Goal: Check status: Check status

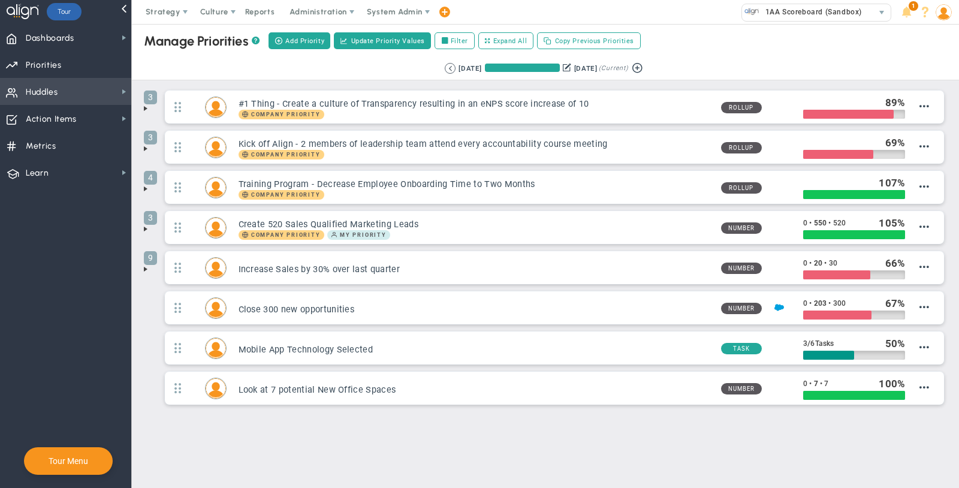
click at [59, 91] on span "Huddles Huddles" at bounding box center [65, 91] width 131 height 27
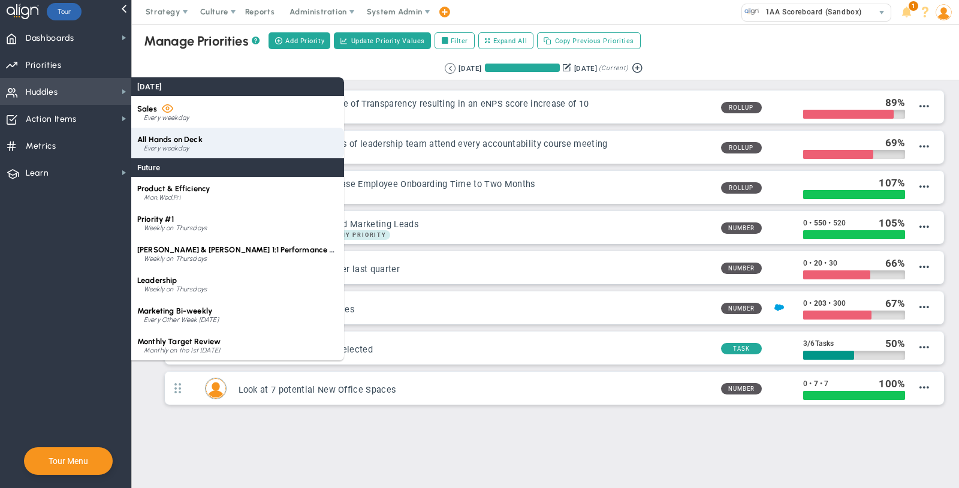
click at [218, 141] on div "All Hands on Deck Every weekday" at bounding box center [237, 143] width 213 height 31
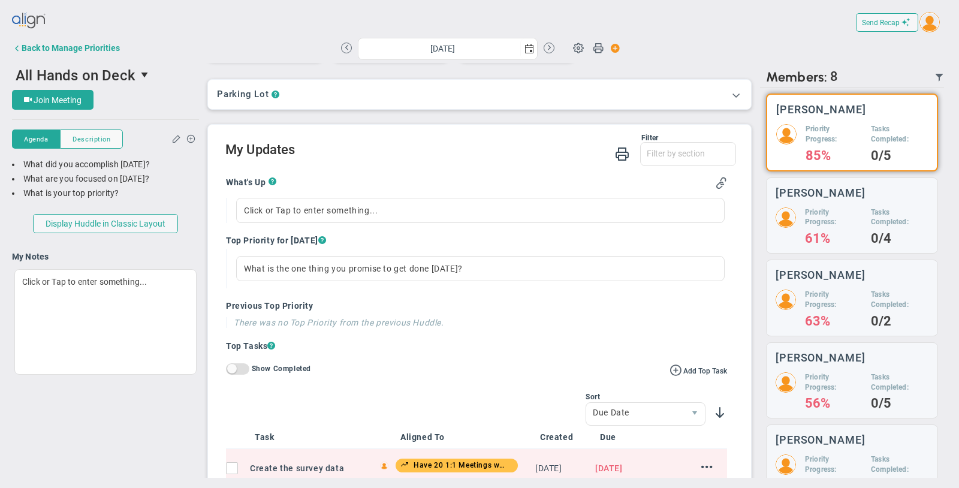
scroll to position [195, 0]
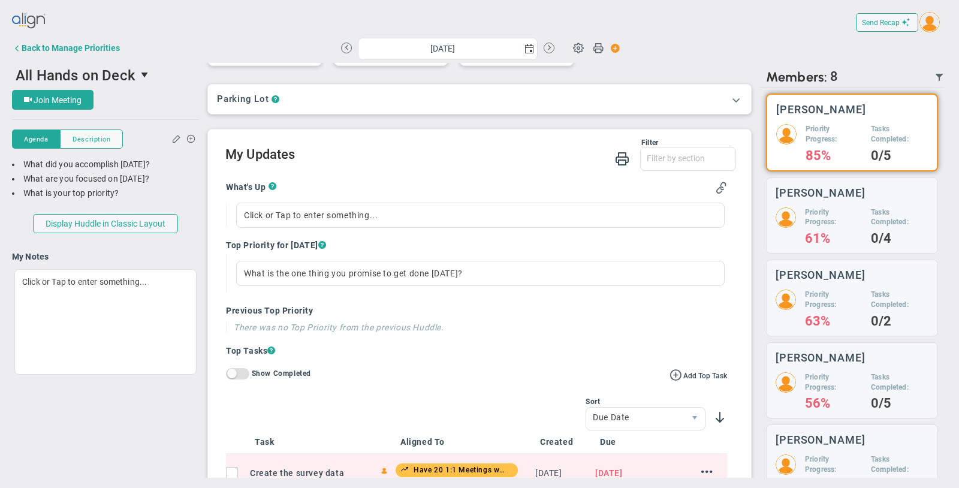
click at [353, 46] on div "[DATE]" at bounding box center [447, 48] width 213 height 21
click at [349, 47] on button at bounding box center [346, 48] width 11 height 11
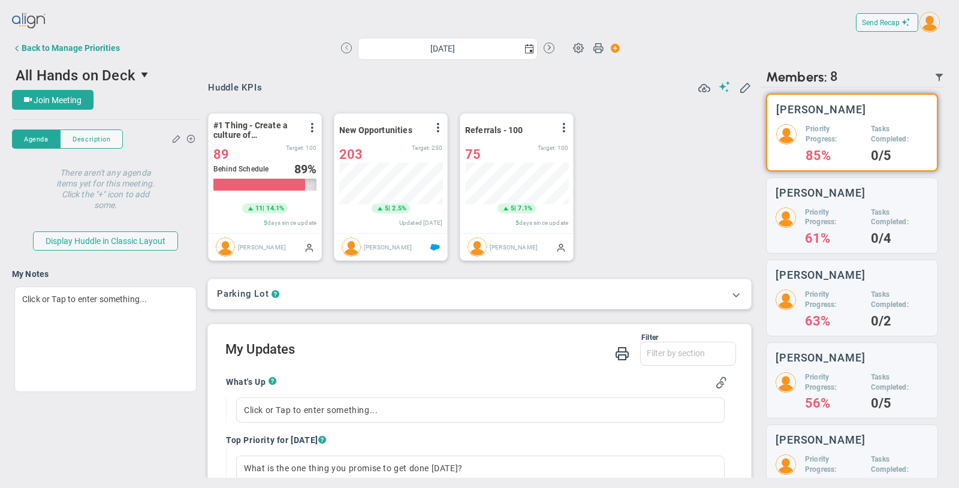
scroll to position [42, 103]
click at [349, 47] on button at bounding box center [346, 48] width 11 height 11
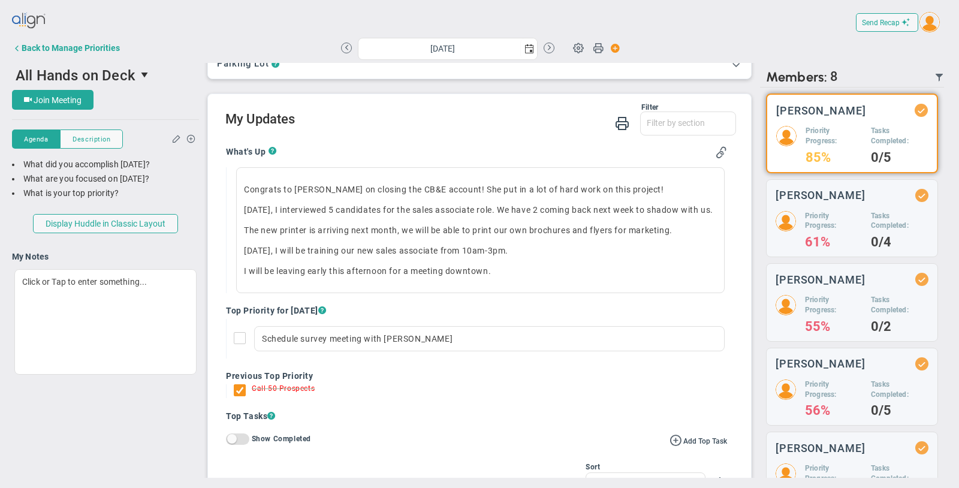
scroll to position [254, 0]
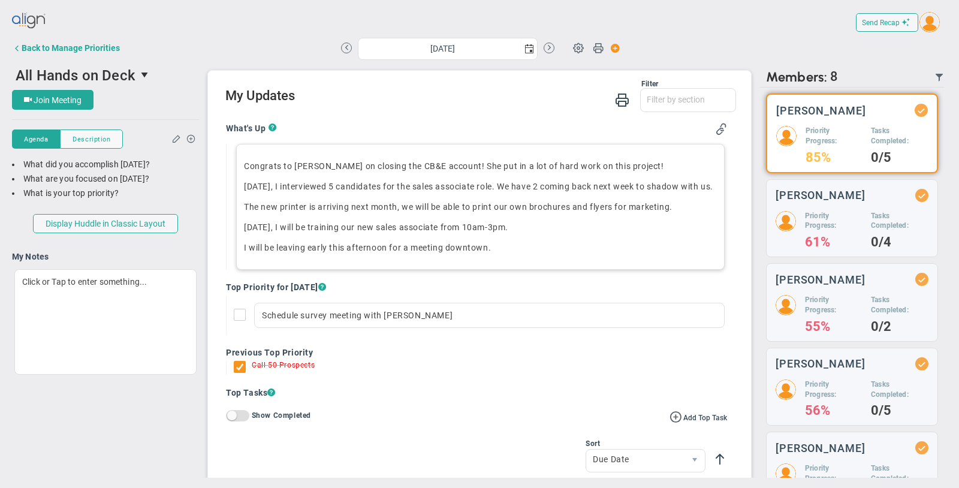
click at [368, 225] on div "Congrats to [PERSON_NAME] on closing the CB&E account! She put in a lot of hard…" at bounding box center [480, 207] width 489 height 126
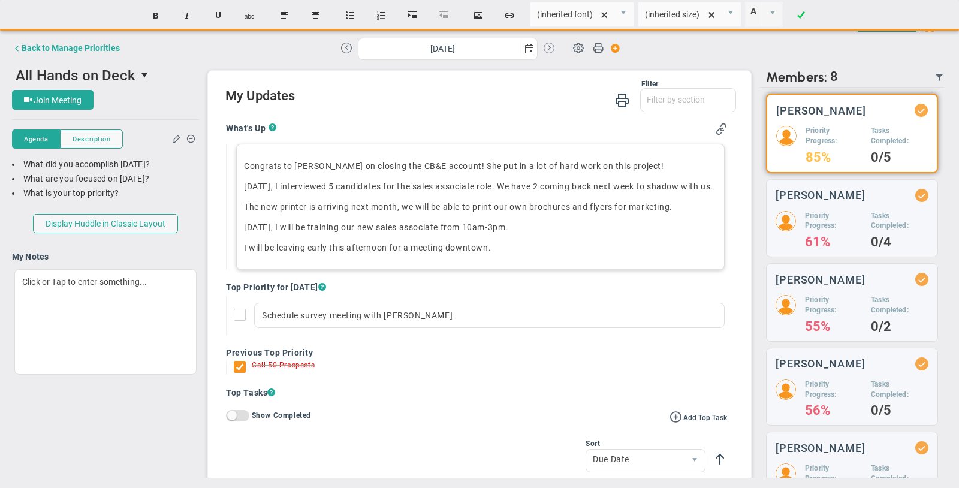
click at [368, 225] on div "Congrats to [PERSON_NAME] on closing the CB&E account! She put in a lot of hard…" at bounding box center [480, 207] width 489 height 126
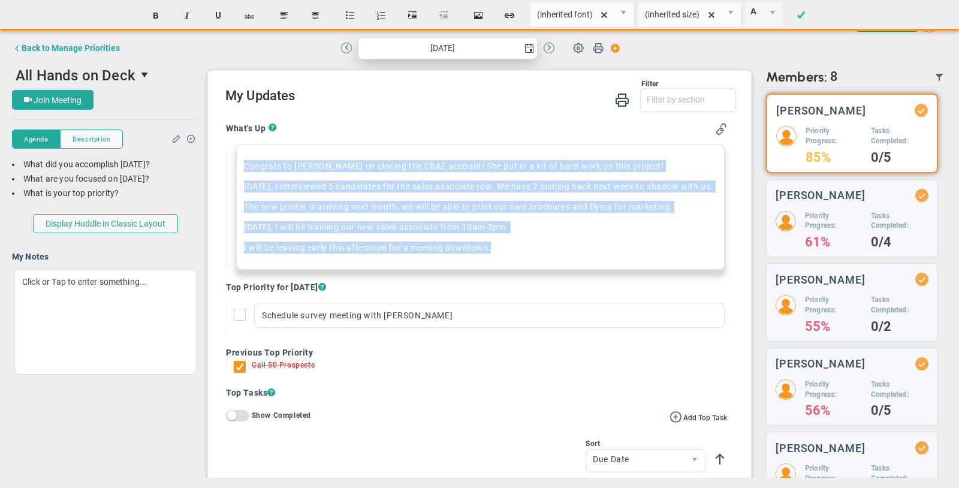
click at [527, 48] on span "select" at bounding box center [530, 49] width 10 height 10
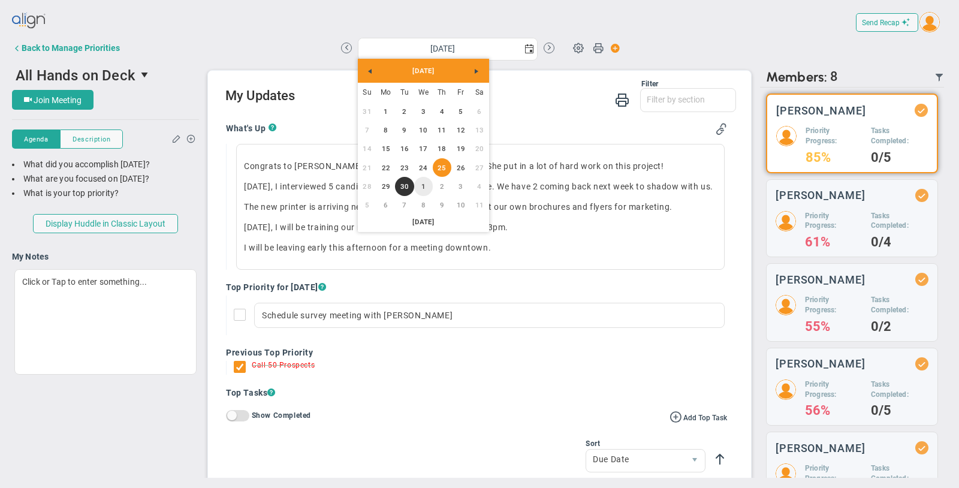
click at [420, 189] on link "1" at bounding box center [423, 186] width 19 height 19
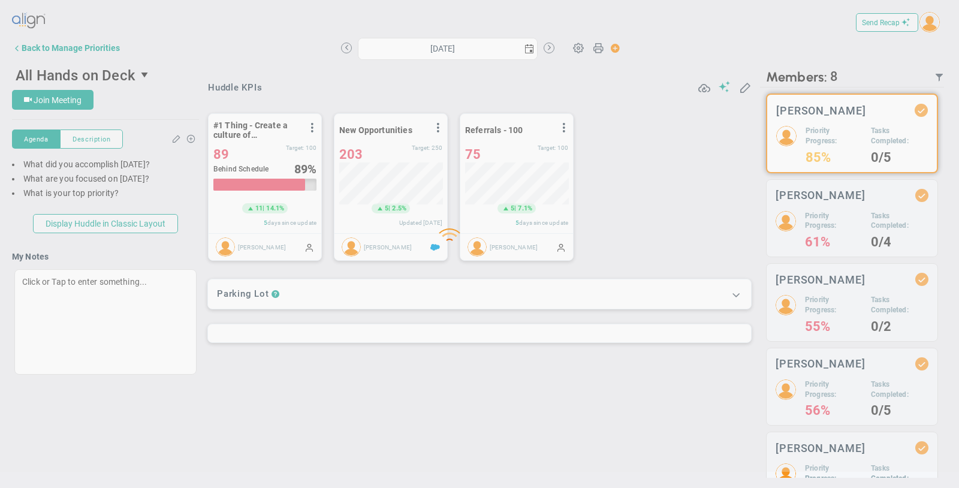
type input "[DATE]"
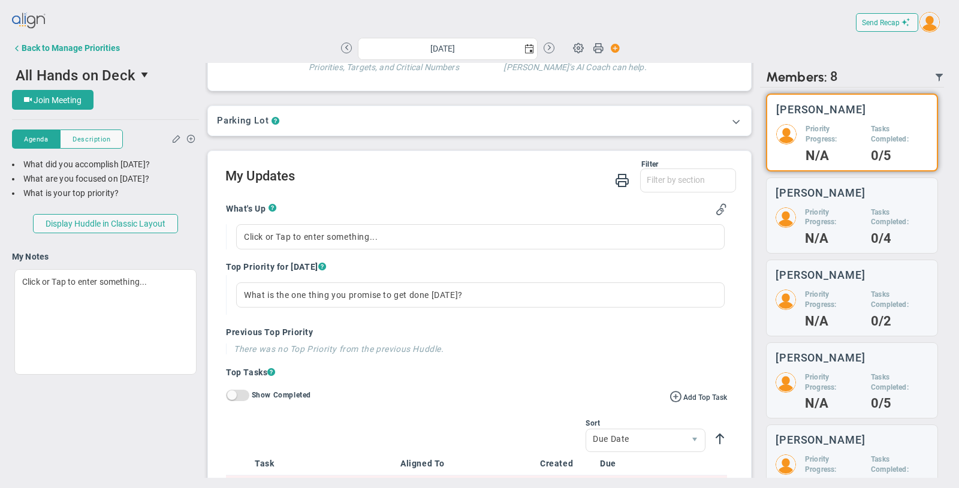
scroll to position [185, 0]
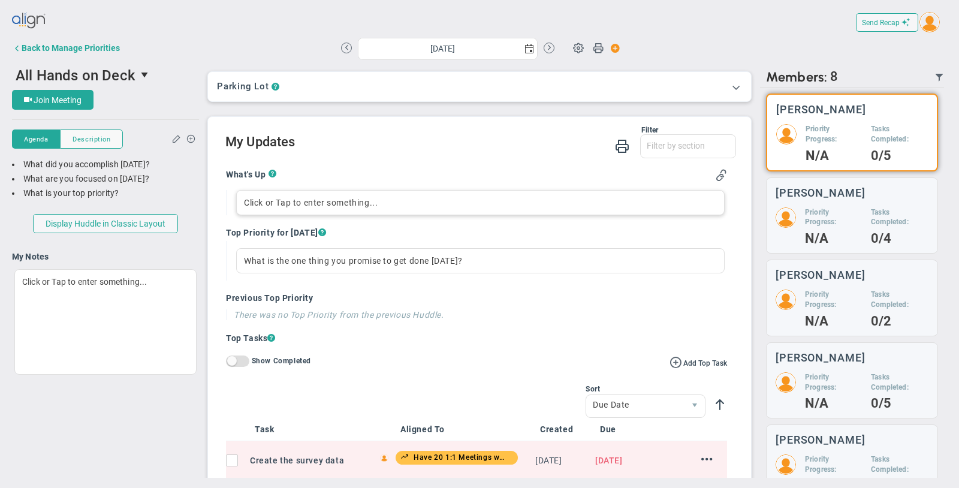
click at [378, 200] on div "Click or Tap to enter something..." at bounding box center [480, 202] width 489 height 25
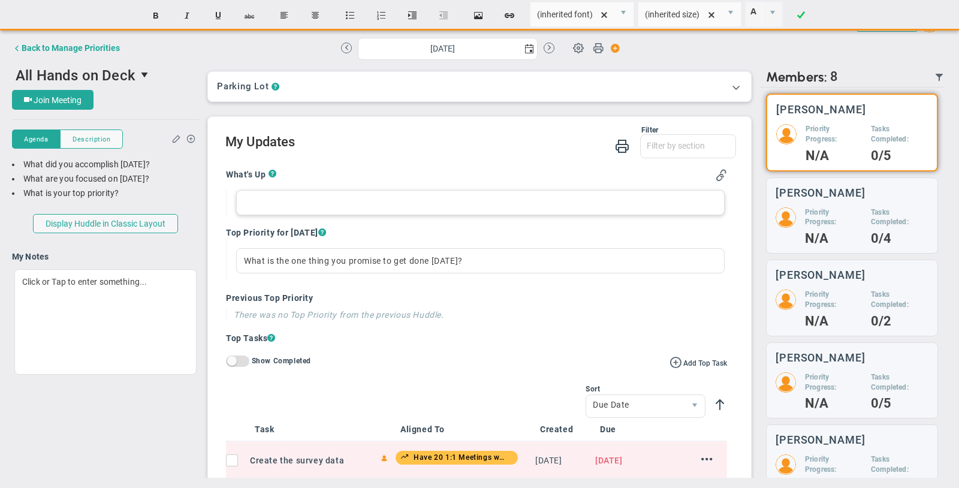
paste div
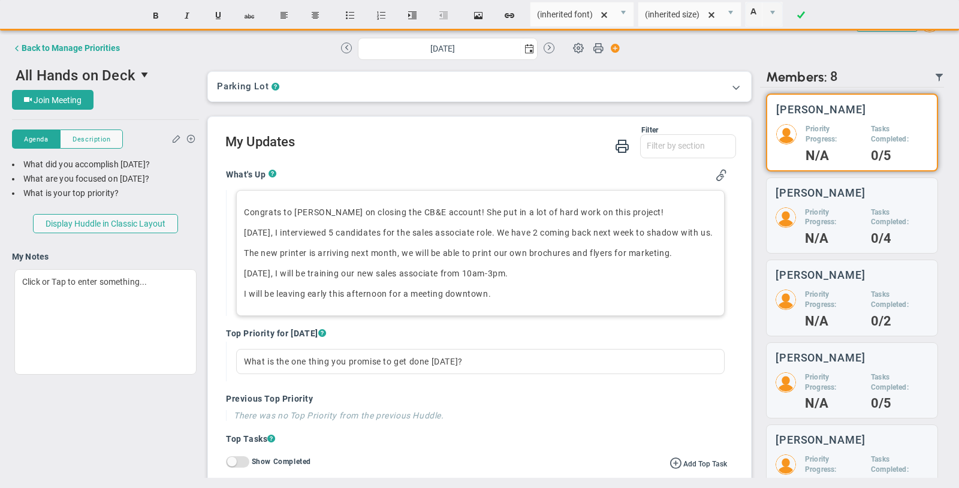
click at [517, 300] on p "I will be leaving early this afternoon for a meeting downtown." at bounding box center [480, 294] width 473 height 12
click at [477, 192] on div "Congrats to [PERSON_NAME] on closing the CB&E account! She put in a lot of hard…" at bounding box center [480, 253] width 489 height 126
click at [661, 222] on div "Congrats to [PERSON_NAME] on closing the CB&E account! She put in a lot of hard…" at bounding box center [480, 253] width 489 height 126
click at [502, 300] on p "I will be leaving early this afternoon for a meeting downtown." at bounding box center [480, 294] width 473 height 12
click at [517, 296] on div "Congrats to [PERSON_NAME] on closing the CB&E account! She put in a lot of hard…" at bounding box center [480, 253] width 489 height 126
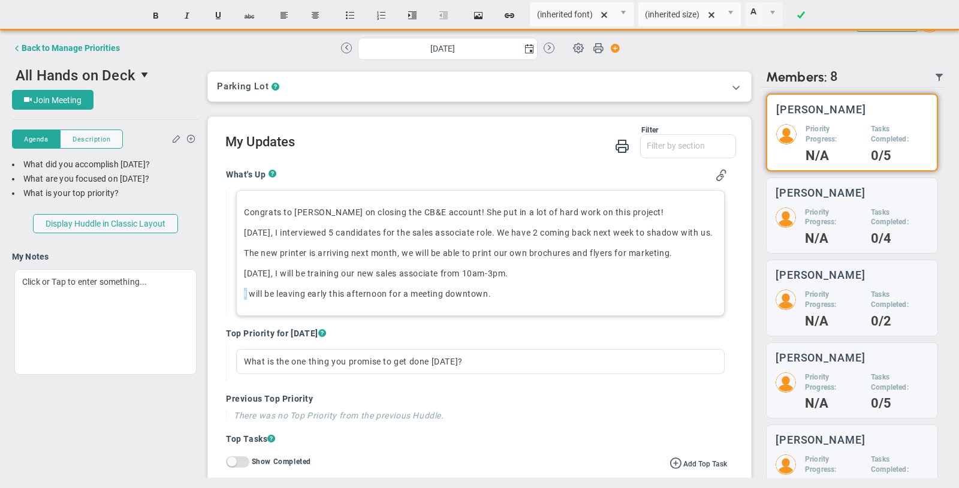
click at [517, 296] on div "Congrats to [PERSON_NAME] on closing the CB&E account! She put in a lot of hard…" at bounding box center [480, 253] width 489 height 126
click at [373, 274] on div "Congrats to [PERSON_NAME] on closing the CB&E account! She put in a lot of hard…" at bounding box center [480, 253] width 489 height 126
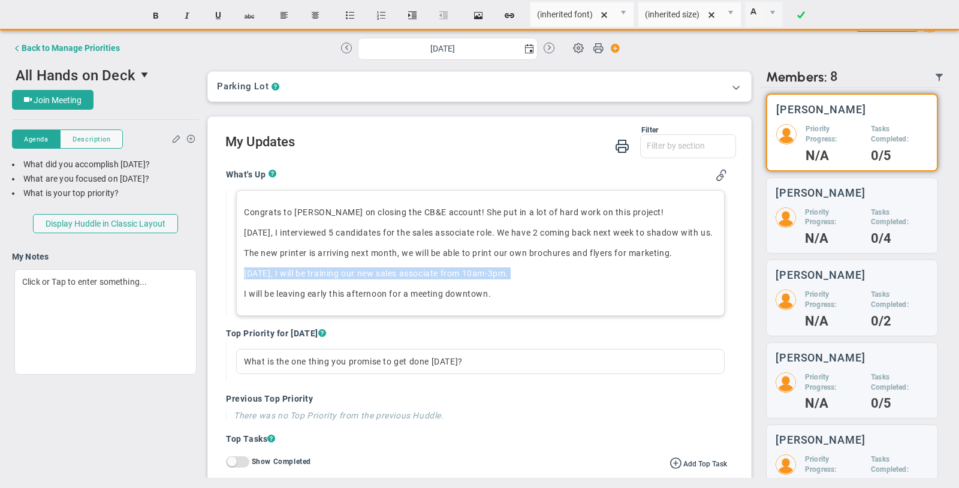
click at [373, 274] on div "Congrats to [PERSON_NAME] on closing the CB&E account! She put in a lot of hard…" at bounding box center [480, 253] width 489 height 126
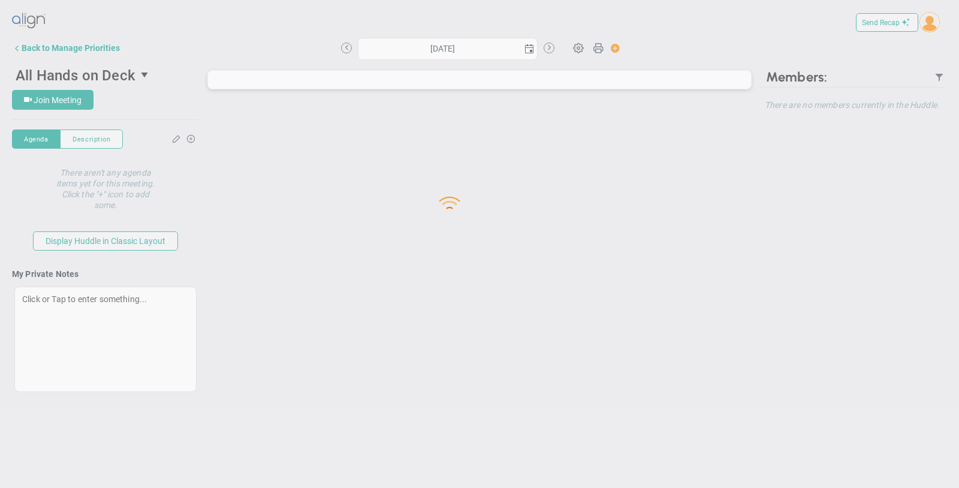
type input "[DATE]"
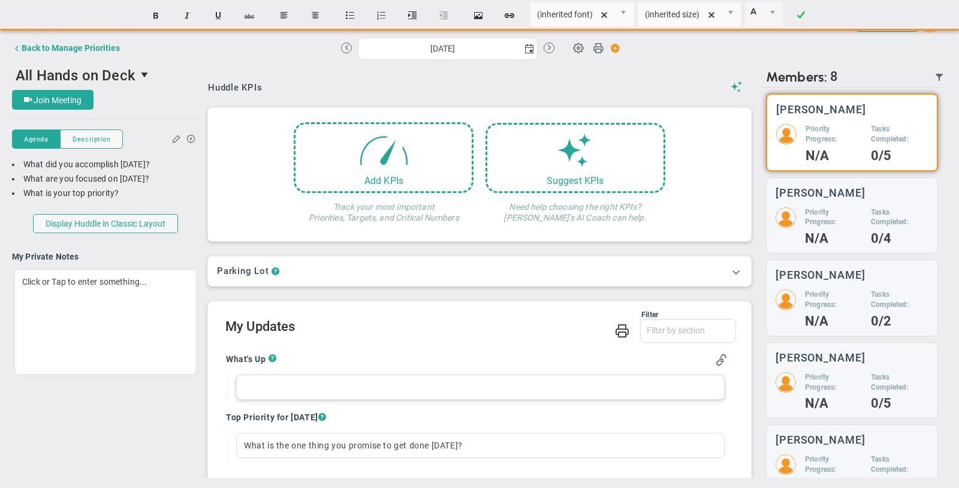
click at [335, 388] on div at bounding box center [480, 387] width 489 height 25
paste div
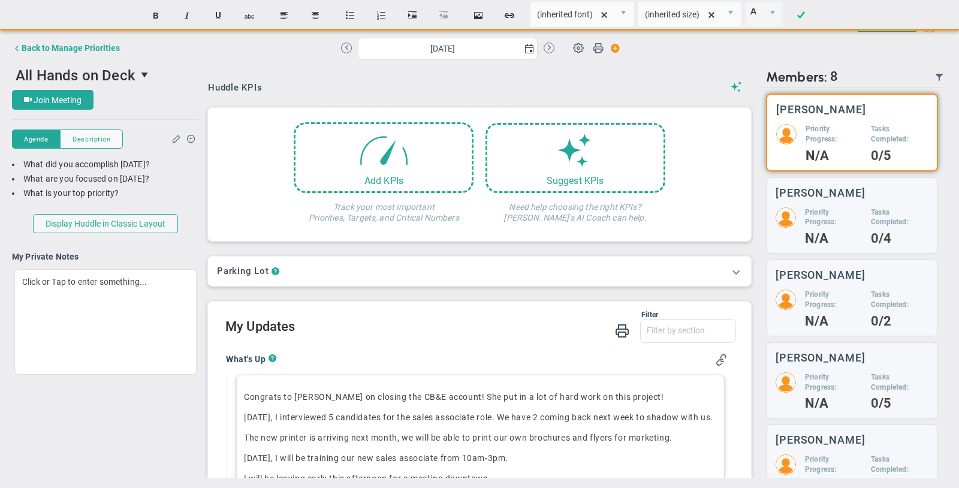
click at [640, 398] on p "Congrats to [PERSON_NAME] on closing the CB&E account! She put in a lot of hard…" at bounding box center [480, 397] width 473 height 12
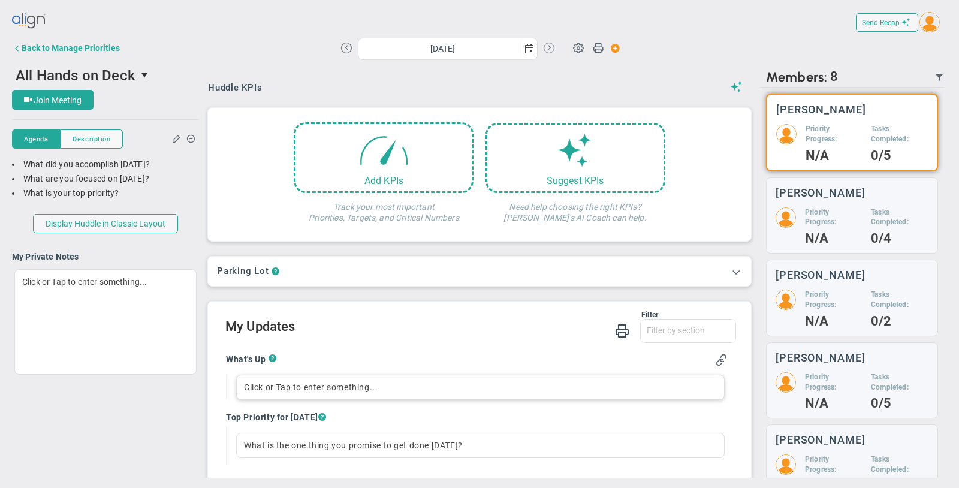
click at [359, 386] on div "Click or Tap to enter something..." at bounding box center [480, 387] width 489 height 25
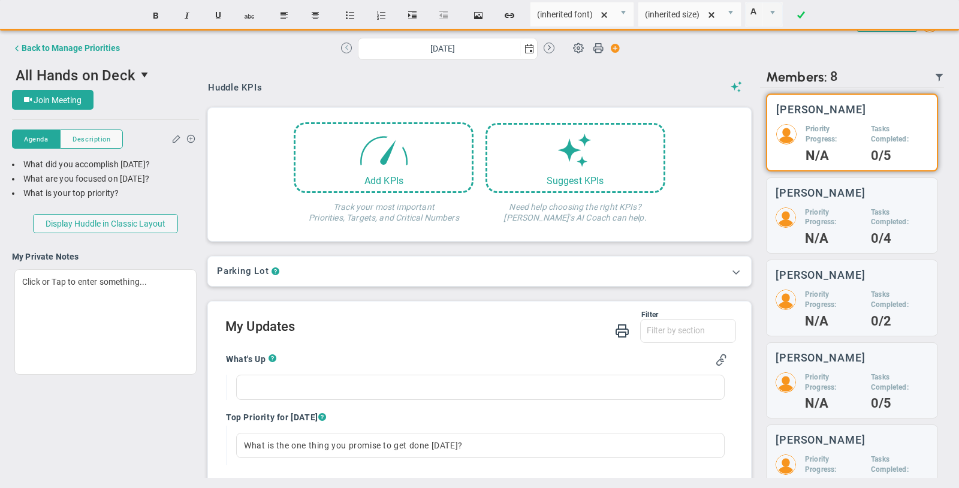
click at [345, 49] on button at bounding box center [346, 48] width 11 height 11
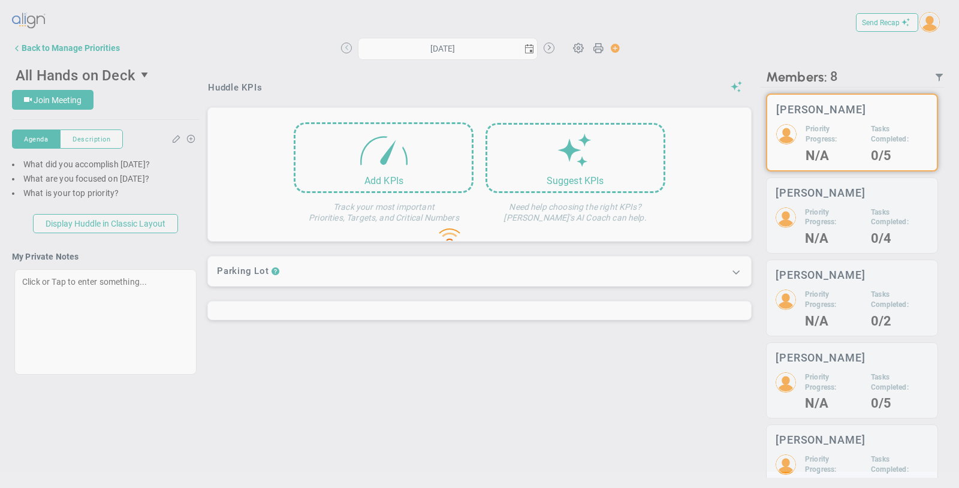
type input "[DATE]"
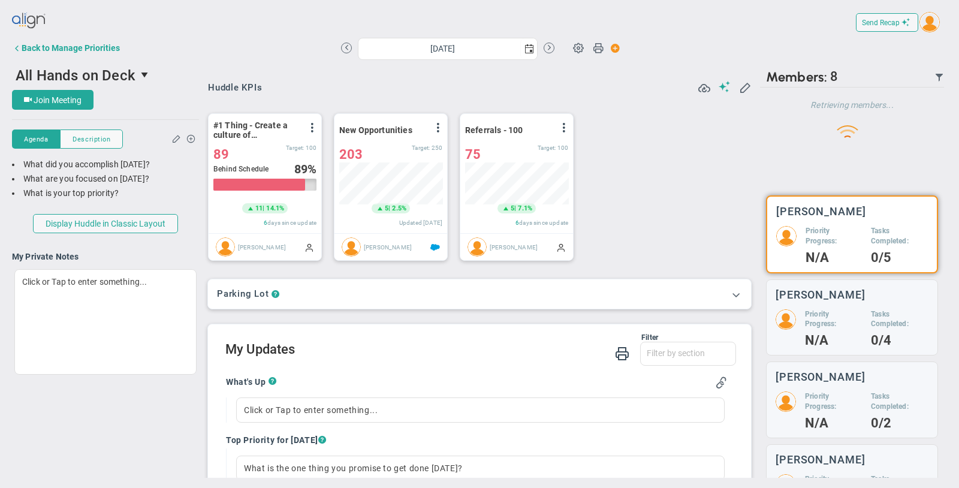
scroll to position [42, 103]
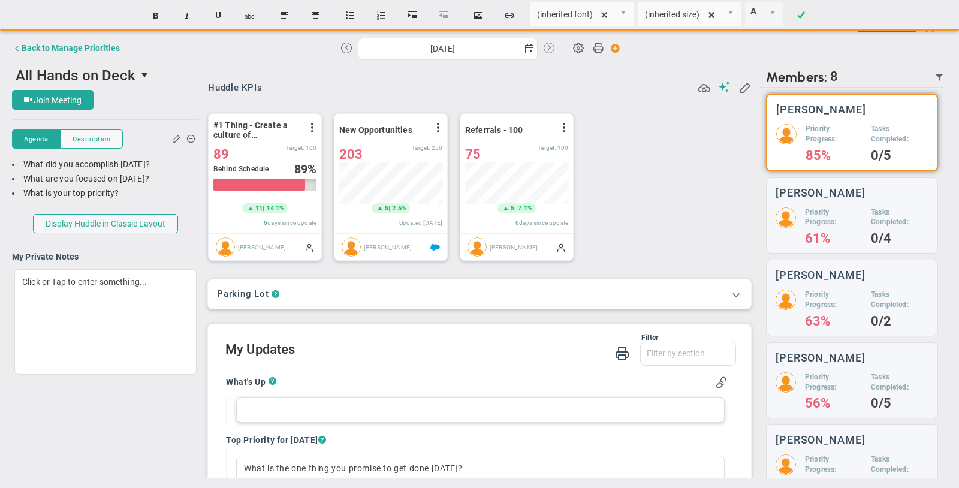
click at [317, 405] on div at bounding box center [480, 409] width 489 height 25
